Goal: Task Accomplishment & Management: Use online tool/utility

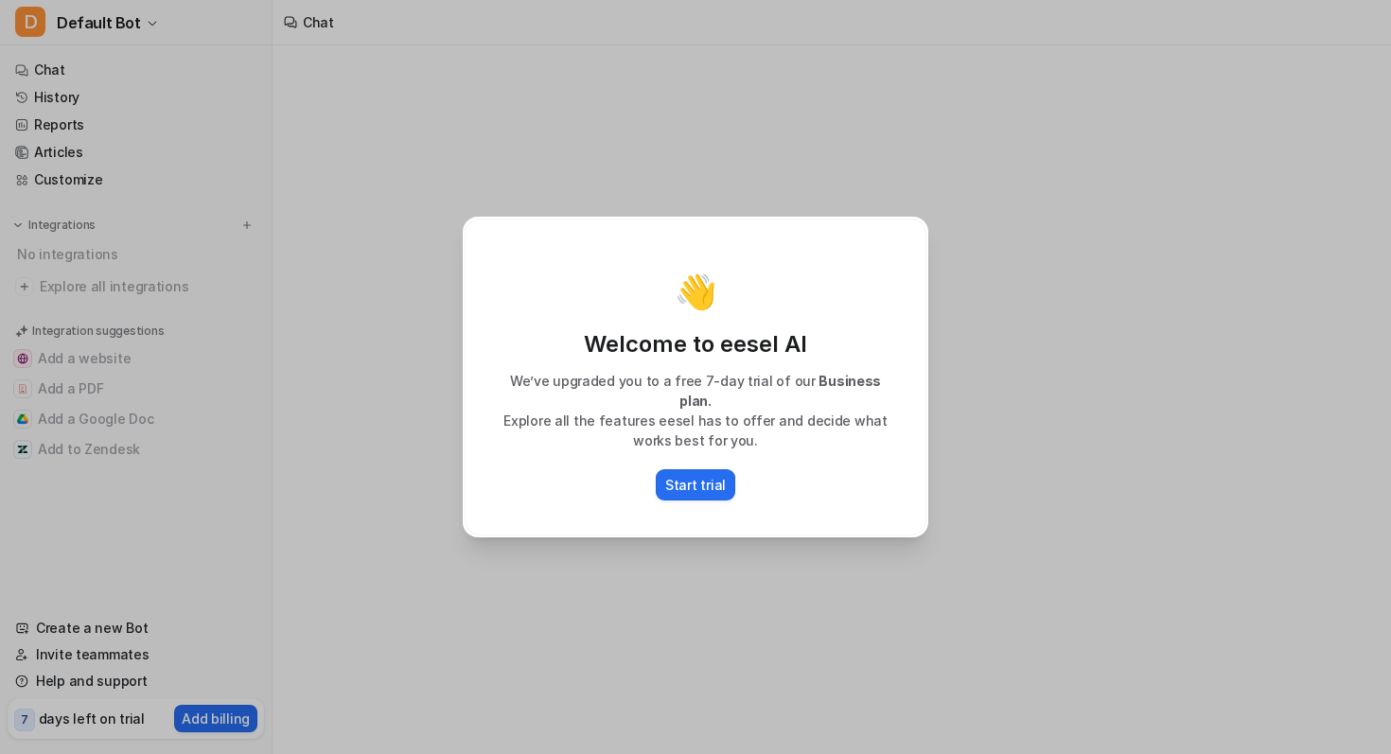
click at [297, 392] on div "👋 Welcome to eesel AI We’ve upgraded you to a free 7-day trial of our Business …" at bounding box center [695, 377] width 1391 height 754
click at [673, 490] on button "Start trial" at bounding box center [695, 484] width 79 height 31
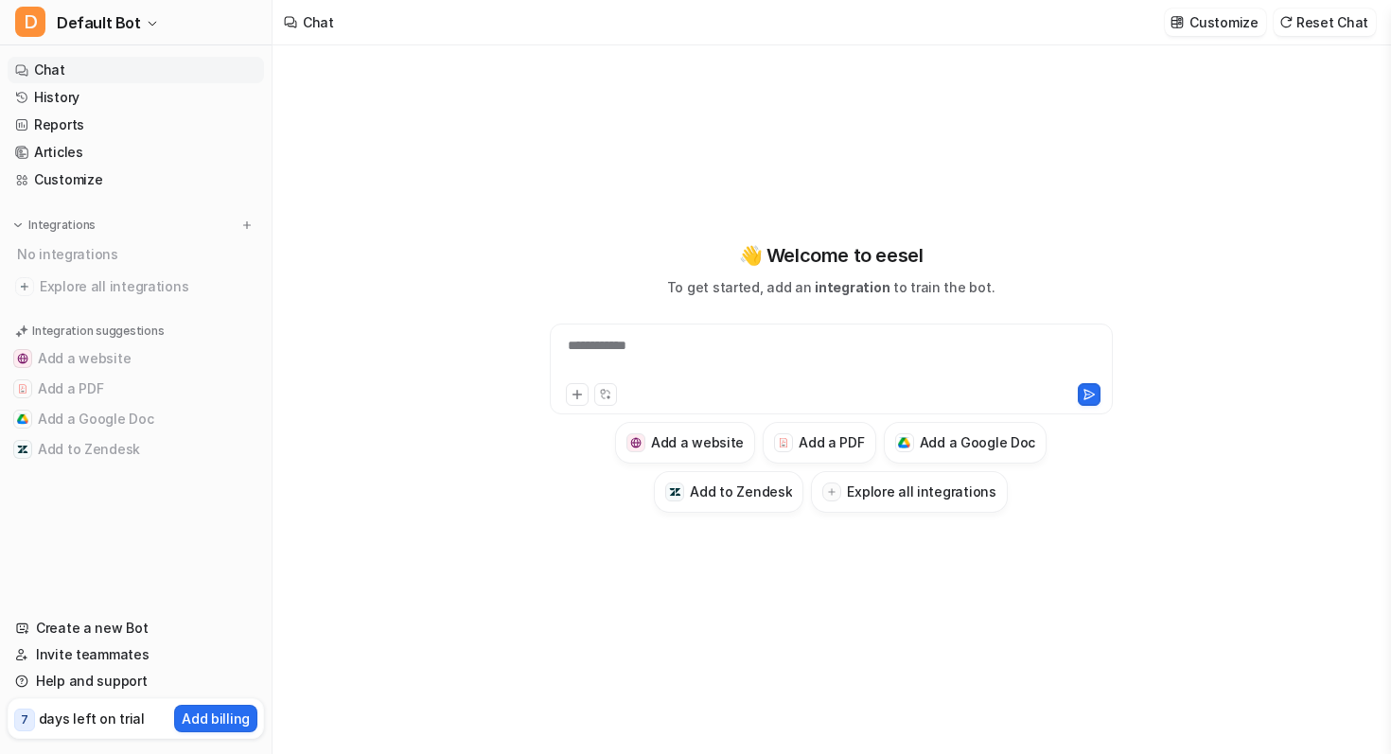
click at [625, 344] on div "**********" at bounding box center [830, 358] width 553 height 44
paste div
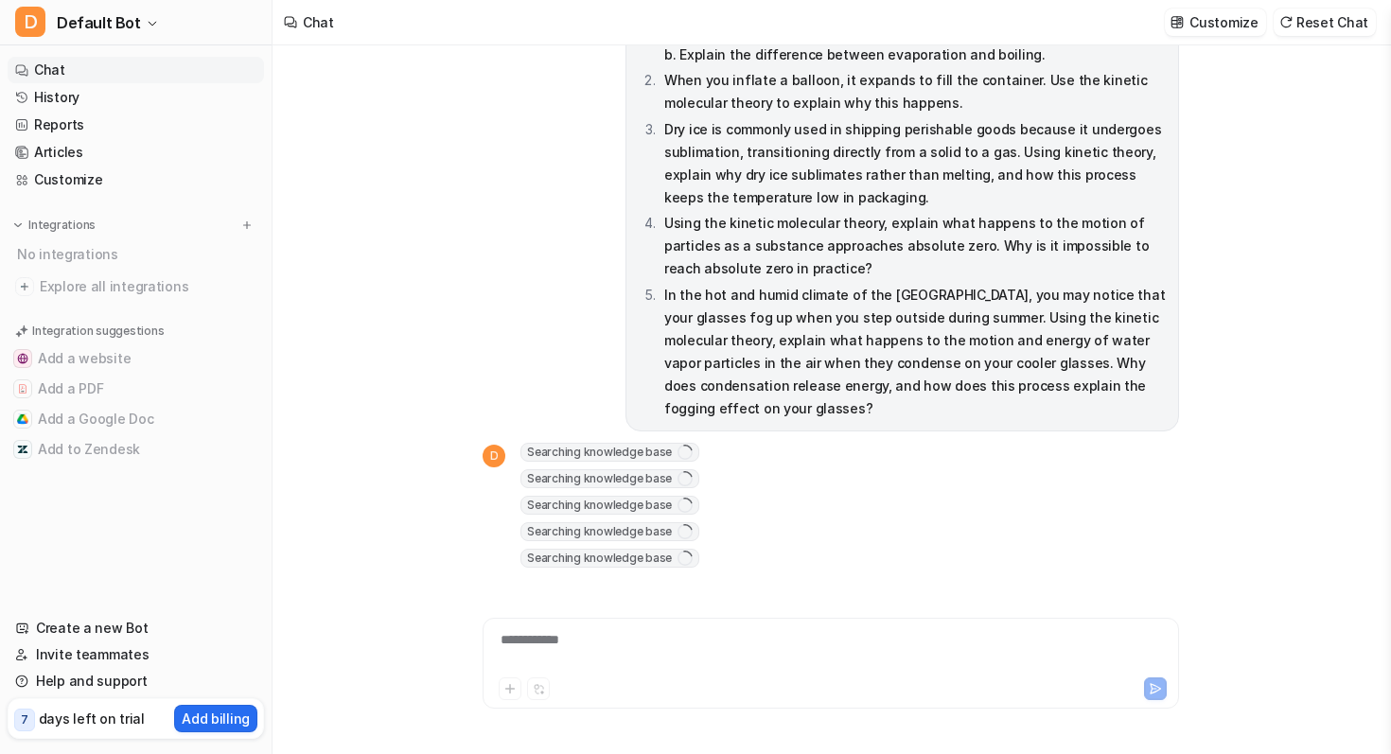
scroll to position [1714, 0]
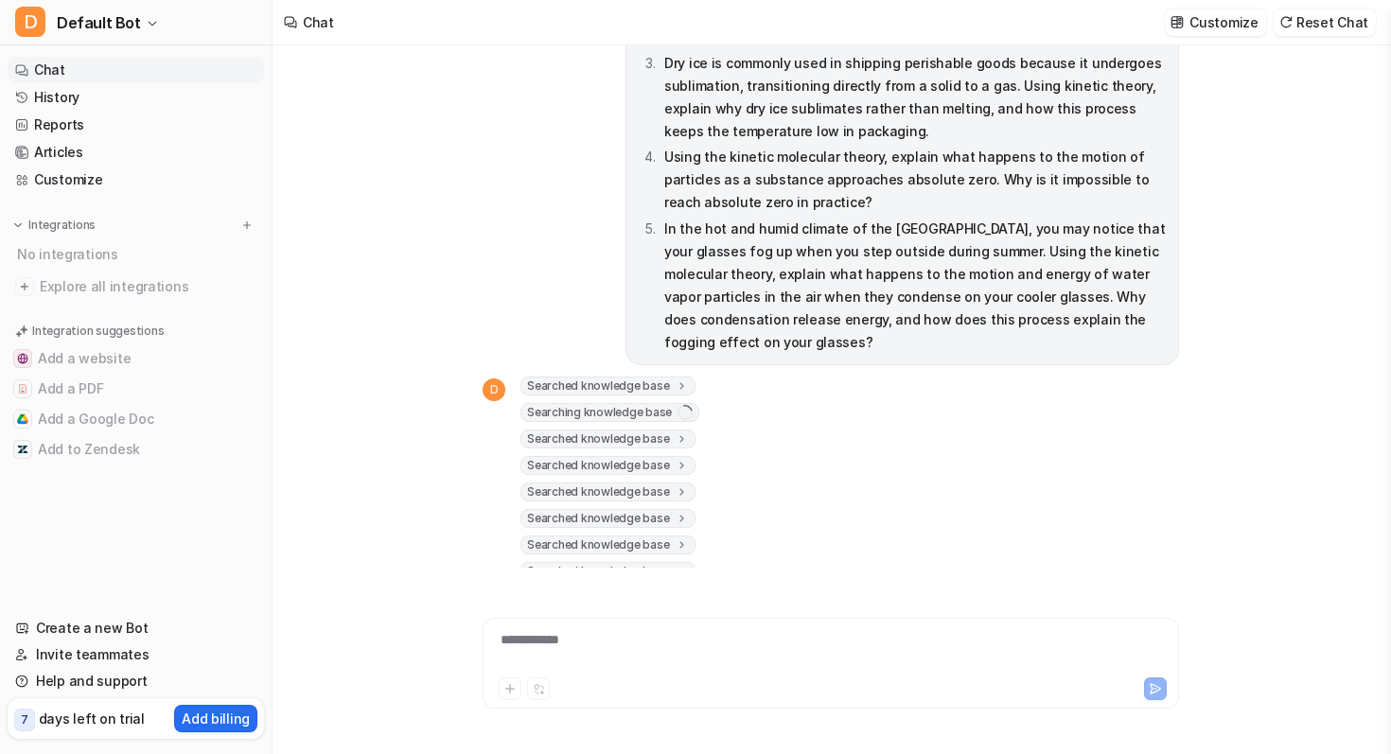
click at [993, 614] on icon at bounding box center [993, 618] width 8 height 8
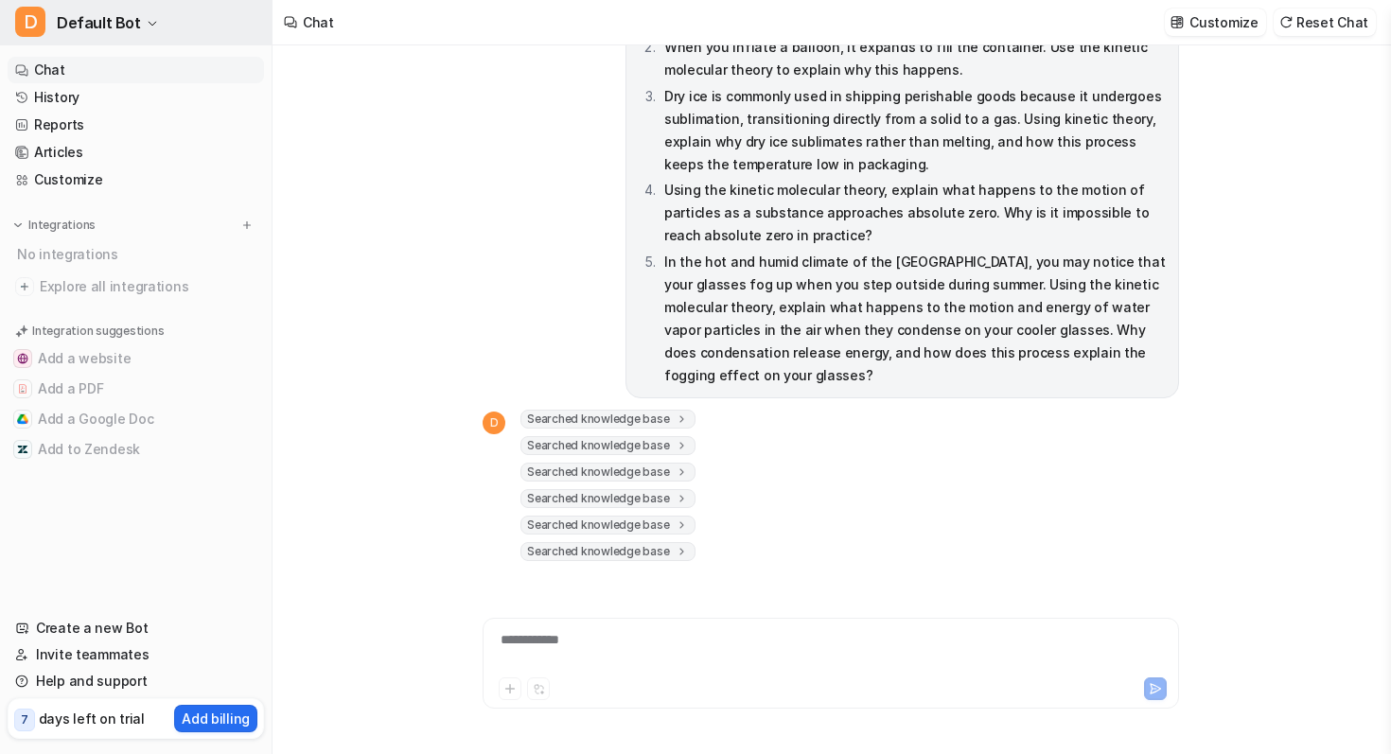
scroll to position [1704, 0]
